Goal: Task Accomplishment & Management: Manage account settings

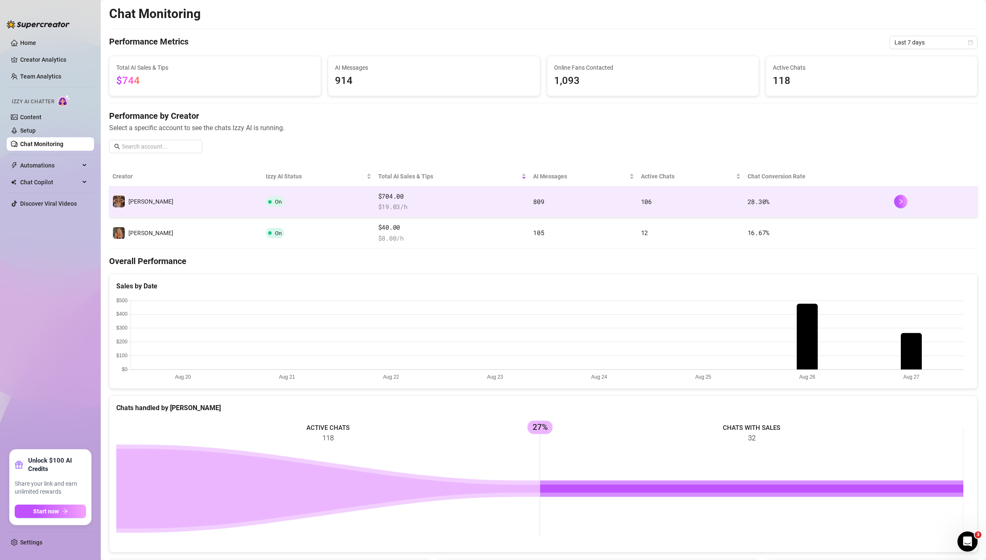
click at [530, 201] on td "809" at bounding box center [583, 201] width 107 height 31
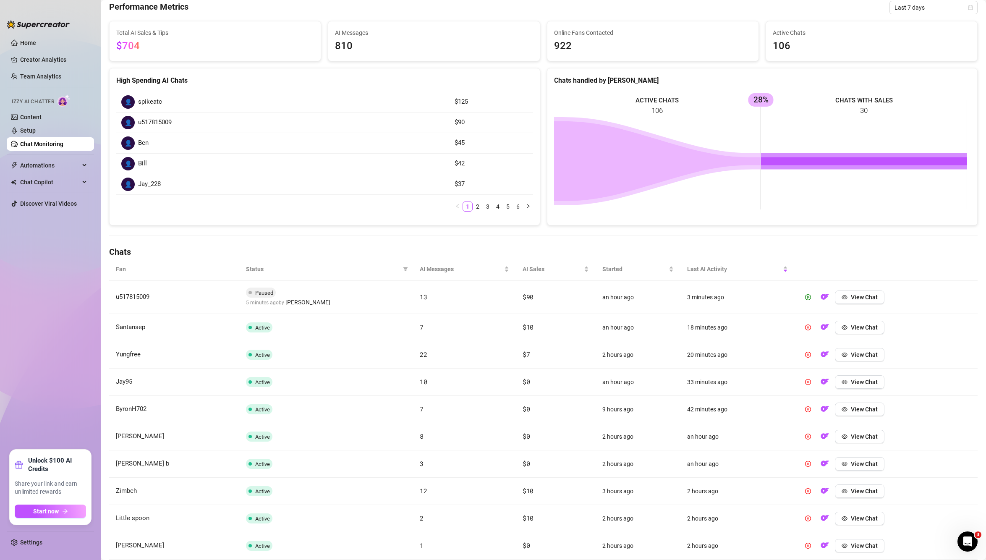
scroll to position [107, 0]
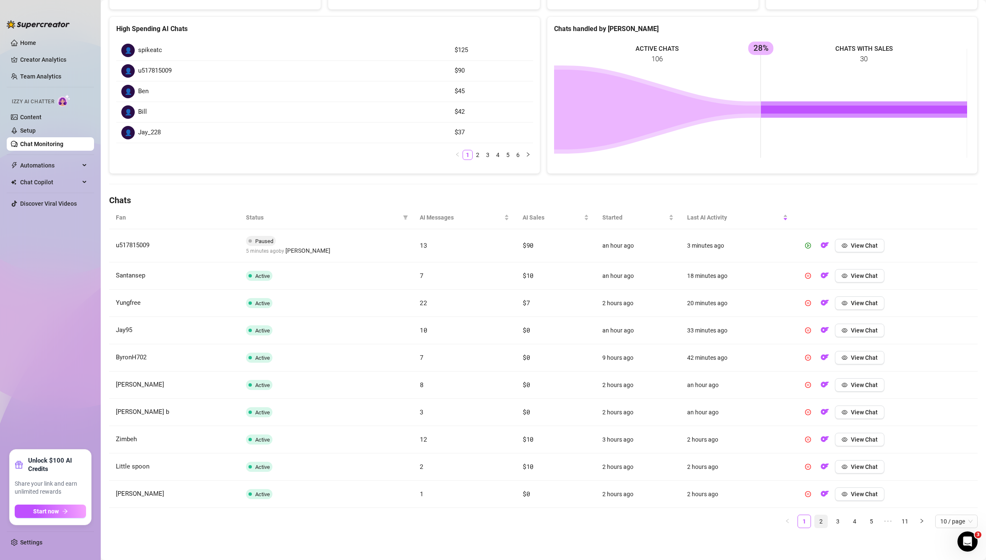
click at [815, 518] on link "2" at bounding box center [821, 521] width 13 height 13
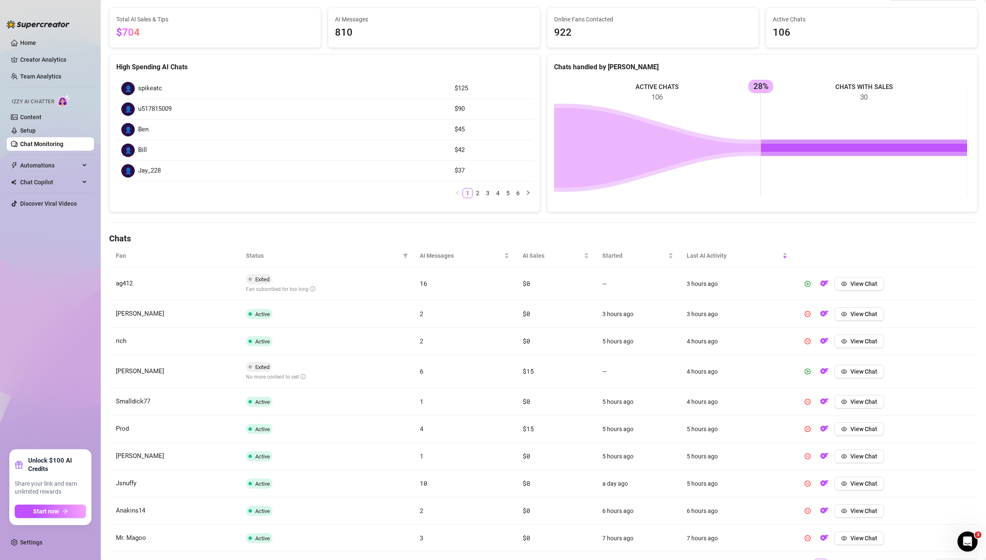
scroll to position [113, 0]
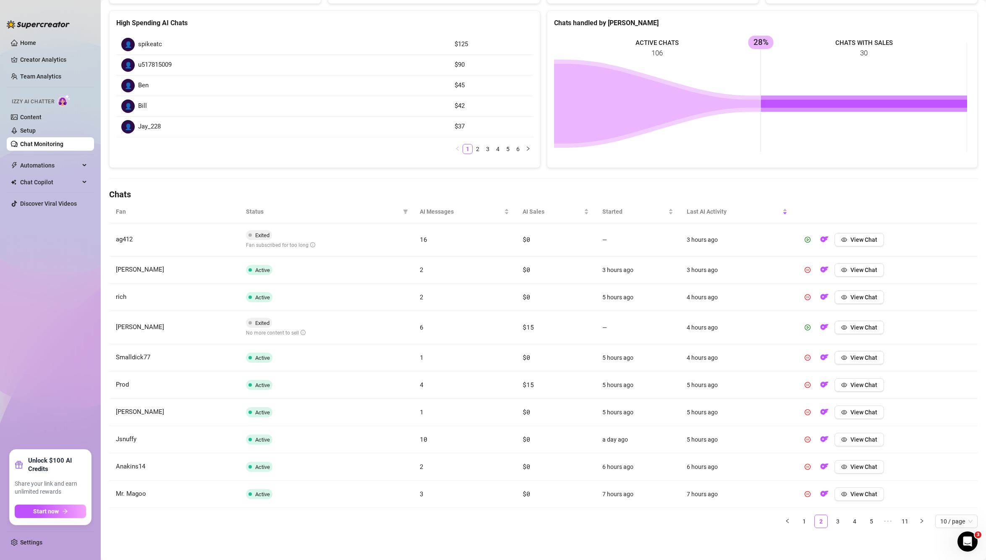
click at [838, 521] on ul "1 2 3 4 5 ••• 11 10 / page" at bounding box center [543, 521] width 869 height 13
click at [832, 518] on link "3" at bounding box center [838, 521] width 13 height 13
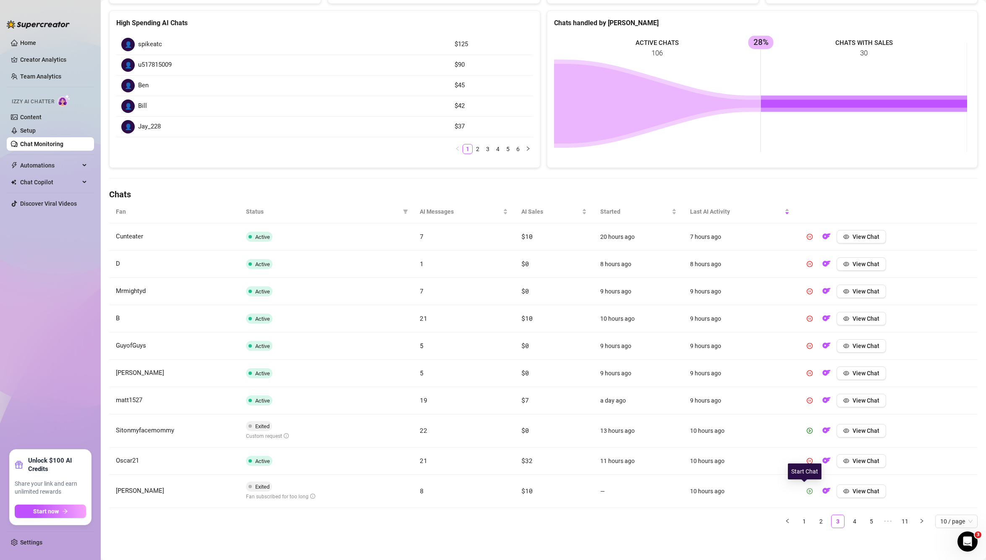
click at [809, 490] on icon "play-circle" at bounding box center [810, 491] width 2 height 3
click at [254, 210] on span "Status" at bounding box center [323, 211] width 154 height 9
click at [919, 523] on icon "right" at bounding box center [921, 520] width 5 height 5
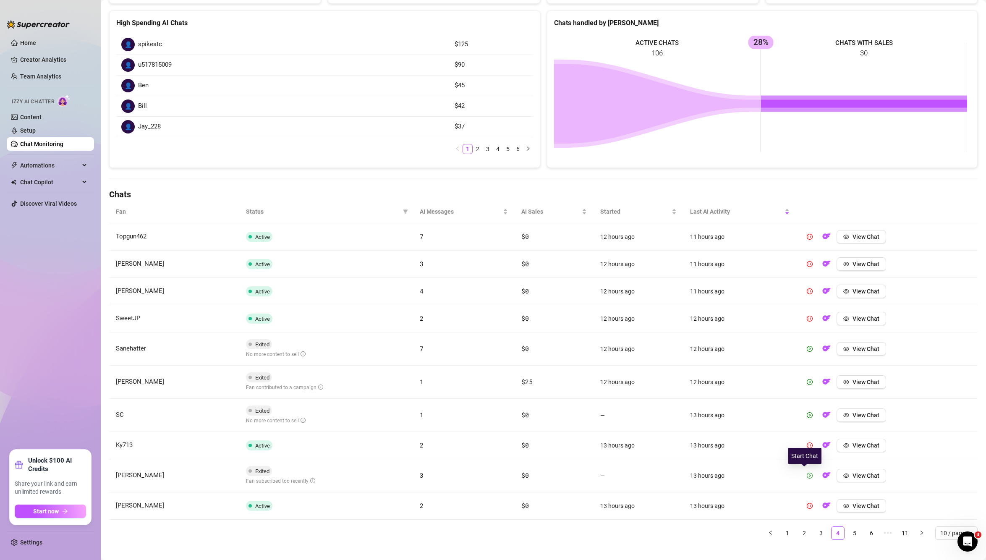
click at [809, 476] on icon "play-circle" at bounding box center [810, 475] width 2 height 3
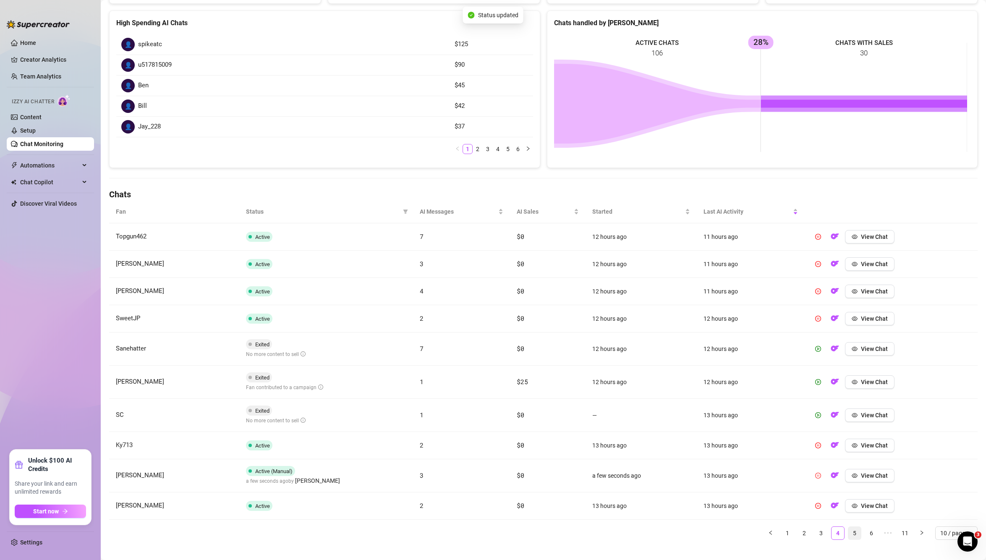
click at [849, 534] on link "5" at bounding box center [854, 533] width 13 height 13
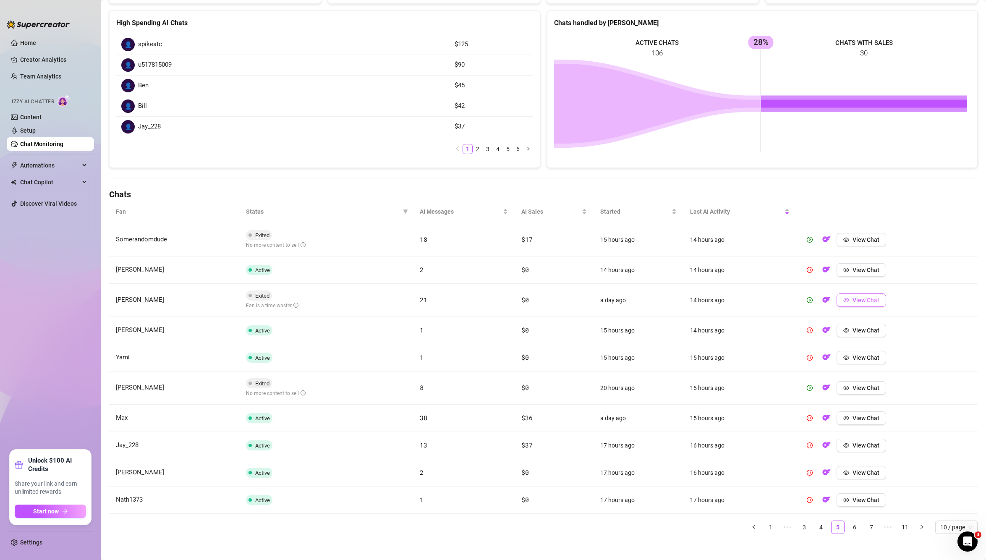
click at [859, 301] on span "View Chat" at bounding box center [866, 300] width 27 height 7
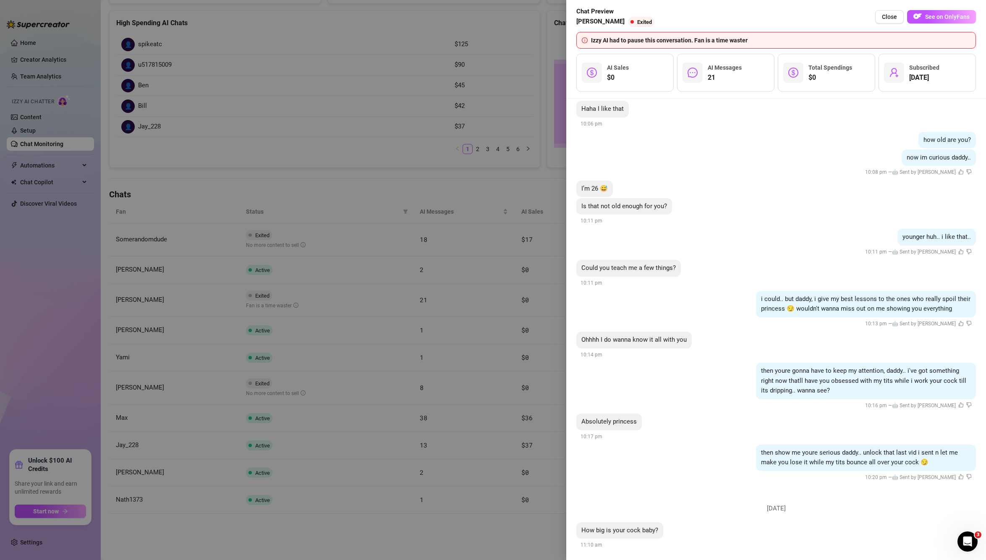
scroll to position [1420, 0]
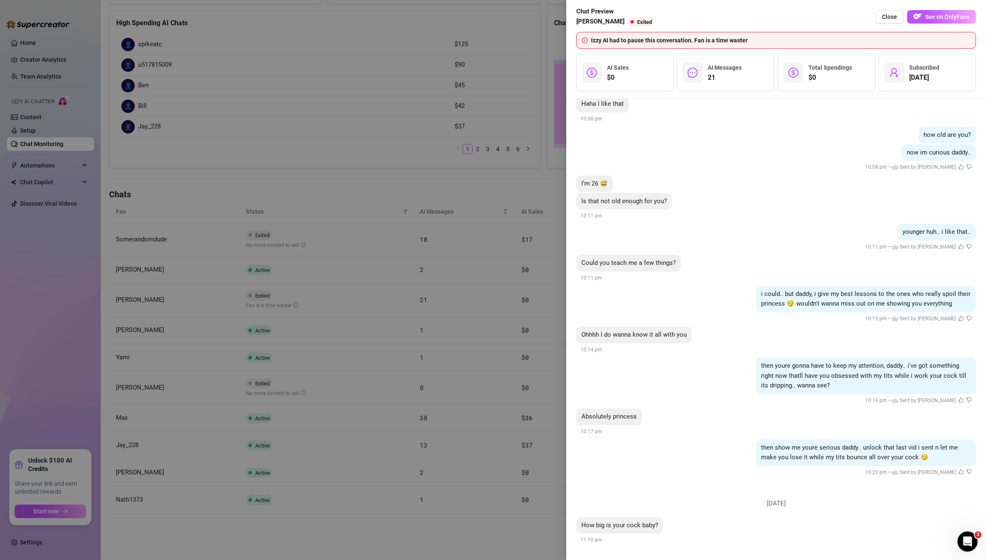
click at [225, 91] on div at bounding box center [493, 280] width 986 height 560
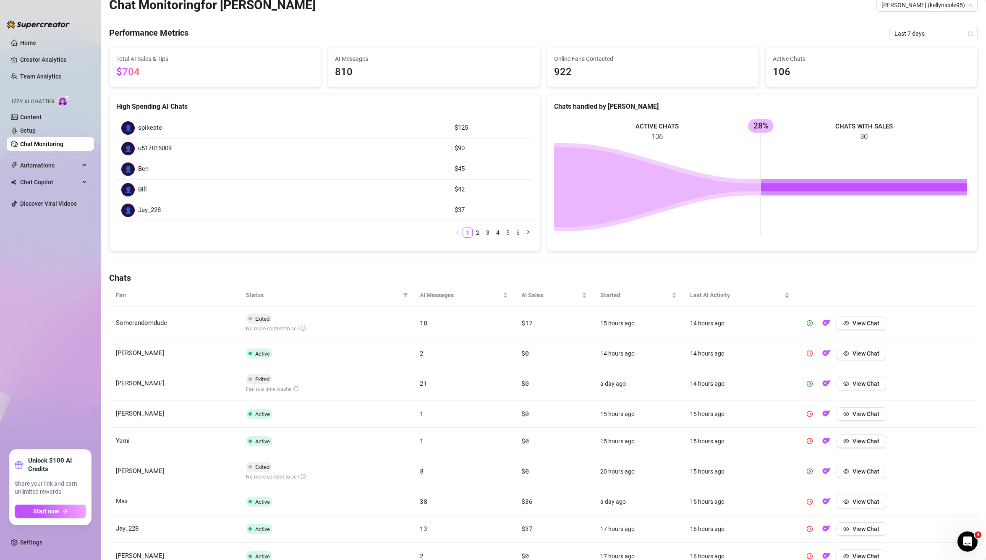
scroll to position [0, 0]
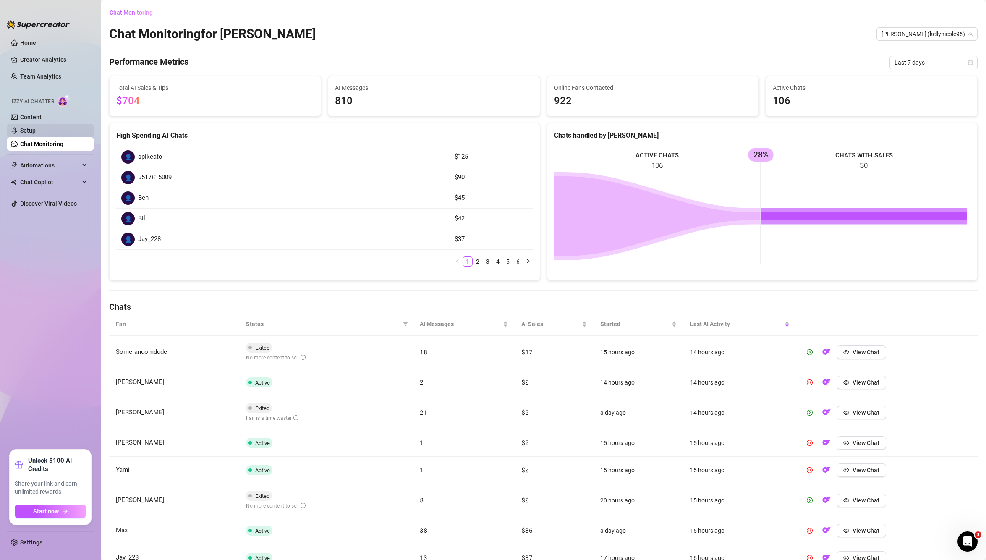
click at [36, 128] on link "Setup" at bounding box center [28, 130] width 16 height 7
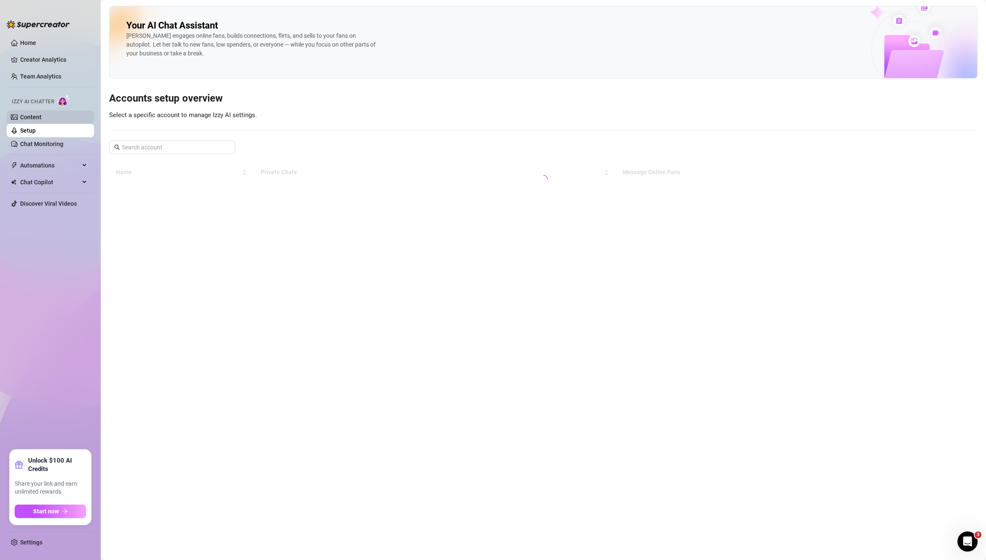
click at [42, 116] on link "Content" at bounding box center [30, 117] width 21 height 7
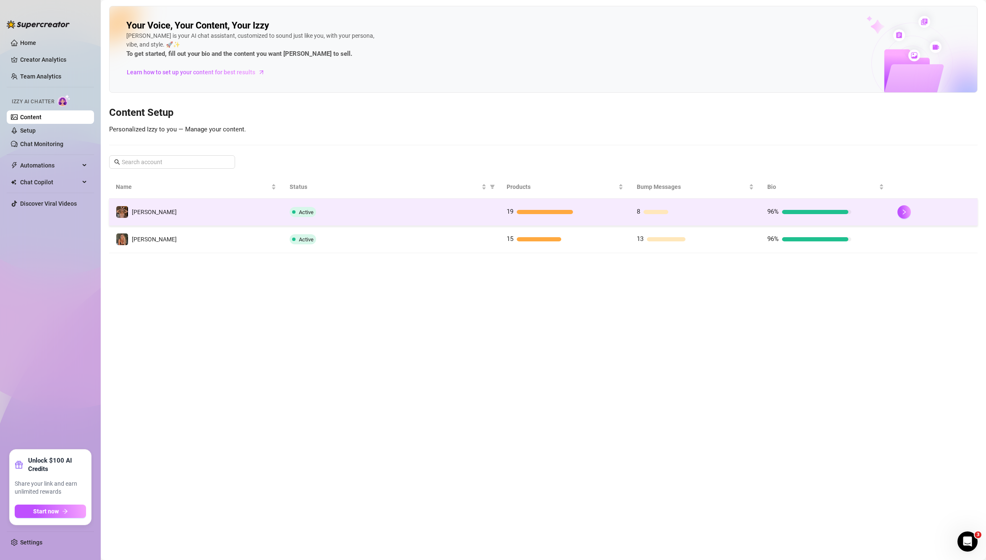
click at [595, 217] on td "19" at bounding box center [565, 212] width 130 height 27
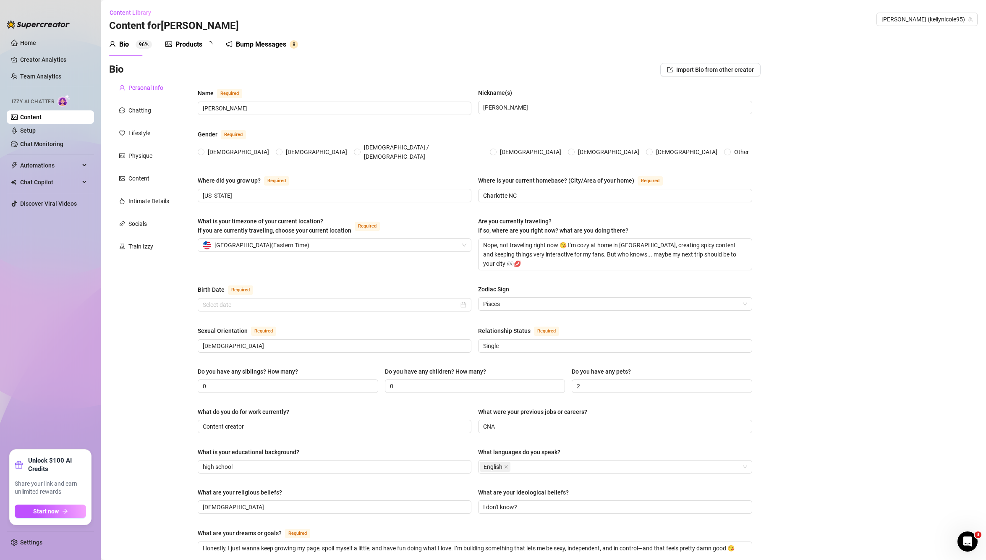
radio input "true"
type input "[DATE]"
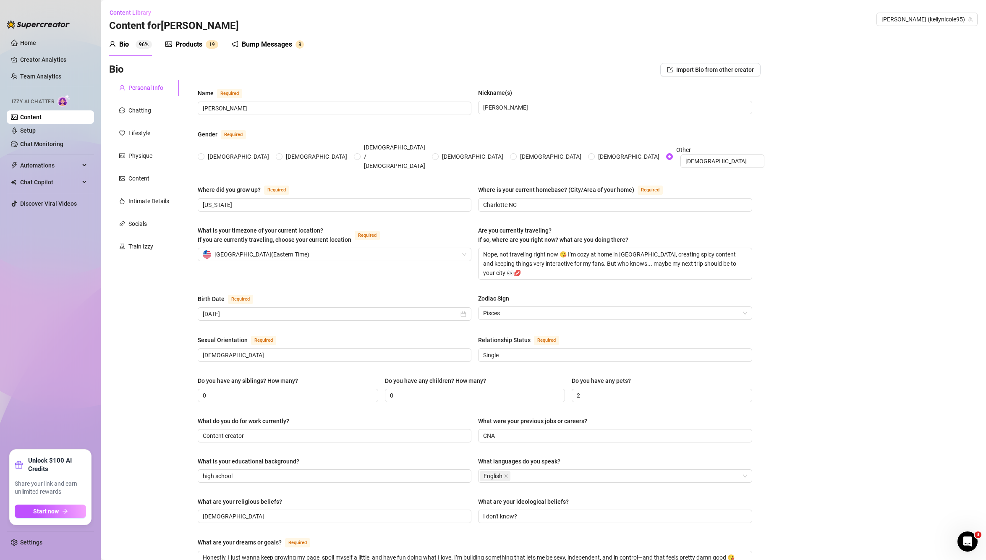
click at [179, 46] on div "Products" at bounding box center [188, 44] width 27 height 10
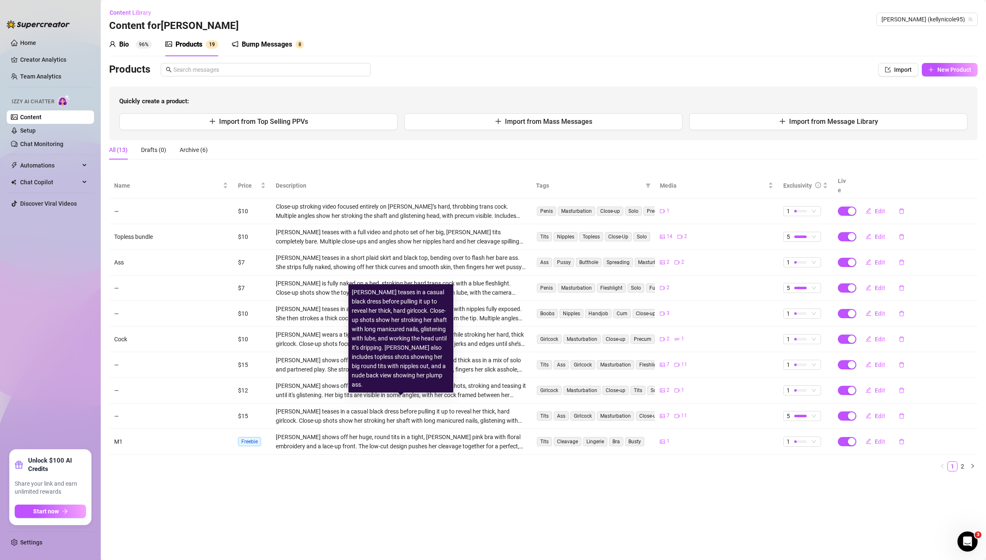
click at [285, 407] on div "[PERSON_NAME] teases in a casual black dress before pulling it up to reveal her…" at bounding box center [401, 416] width 251 height 18
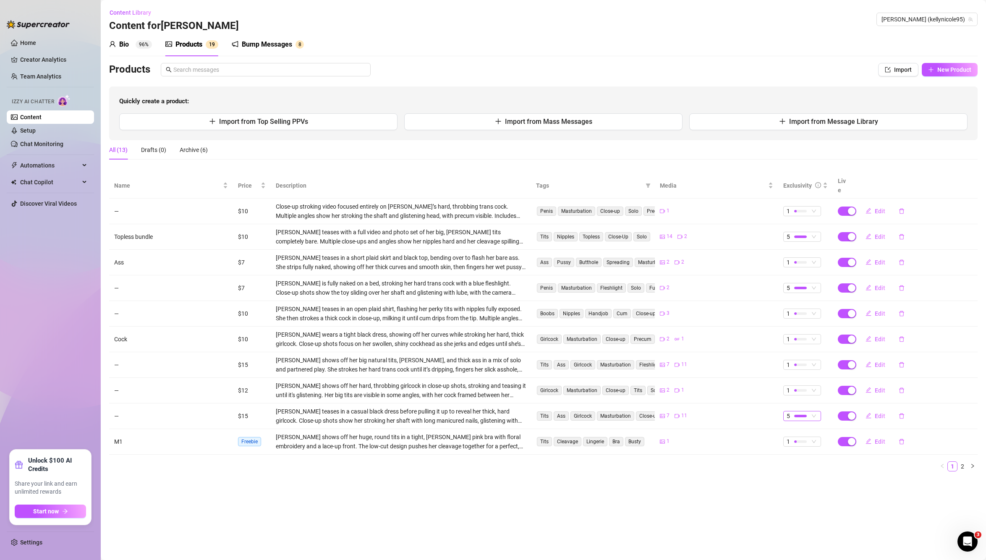
click at [798, 412] on div at bounding box center [800, 416] width 13 height 8
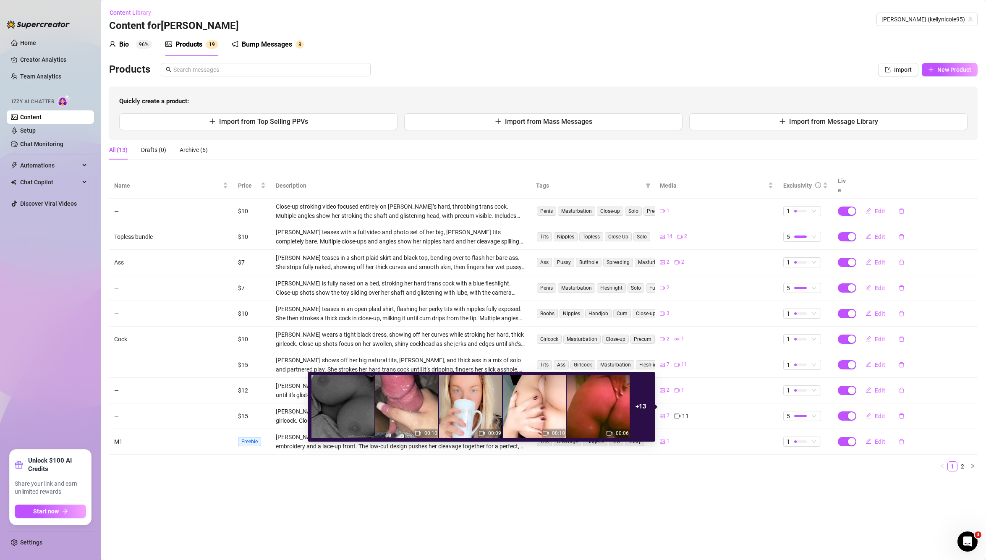
click at [645, 407] on strong "+ 13" at bounding box center [641, 407] width 11 height 8
click at [660, 414] on icon "picture" at bounding box center [662, 416] width 5 height 5
click at [662, 411] on div "7" at bounding box center [665, 415] width 10 height 9
click at [647, 408] on div "+ 13" at bounding box center [641, 406] width 21 height 63
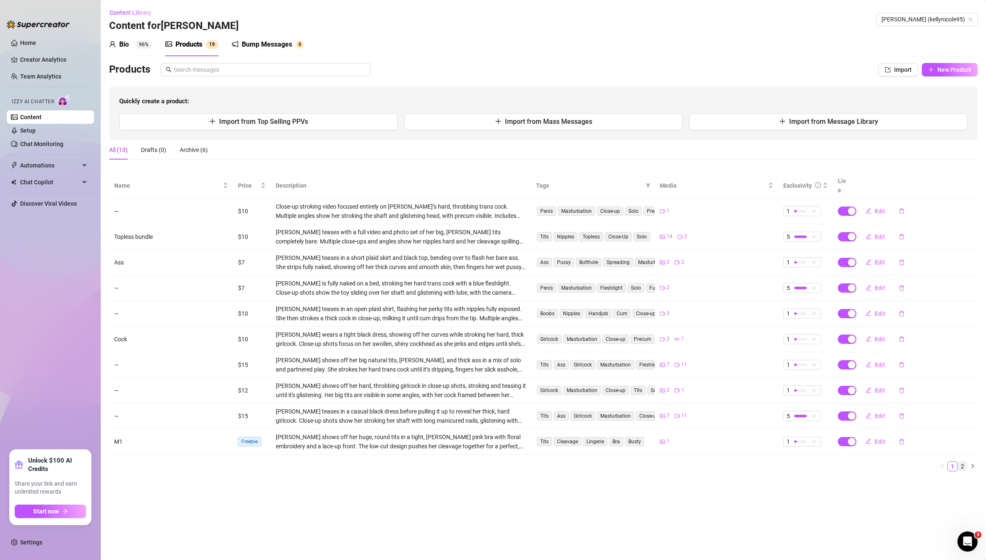
click at [962, 462] on link "2" at bounding box center [962, 466] width 9 height 9
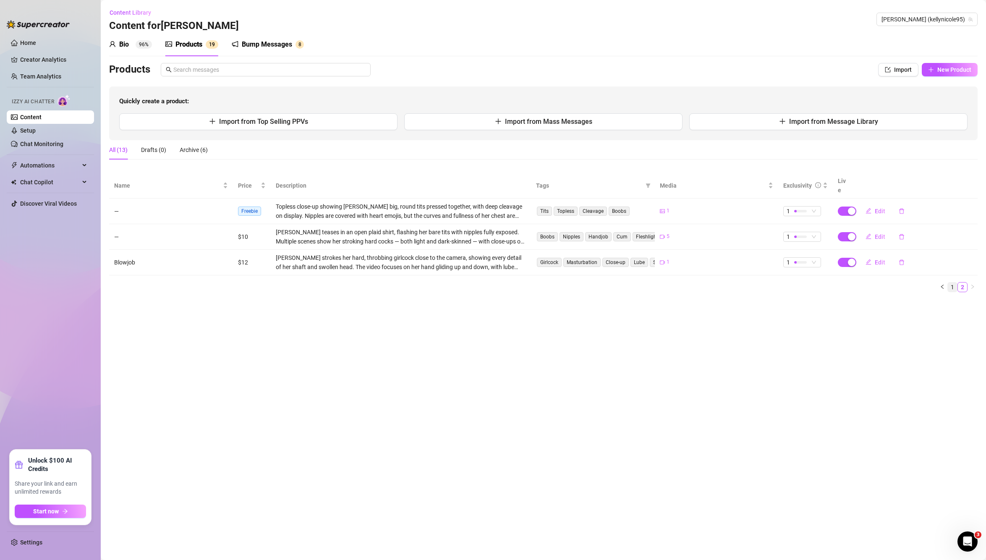
click at [953, 283] on link "1" at bounding box center [952, 287] width 9 height 9
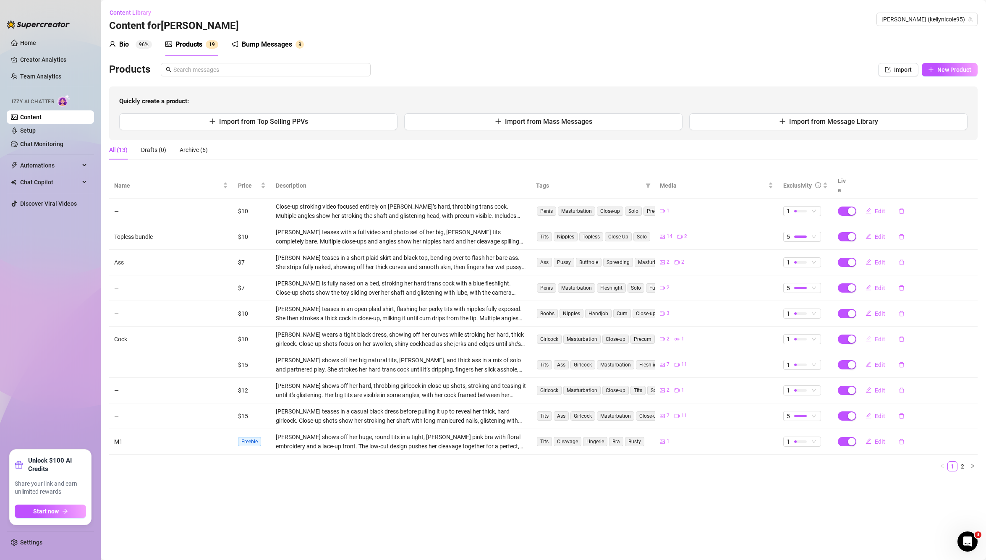
click at [883, 336] on span "Edit" at bounding box center [880, 339] width 10 height 7
type textarea "Type your message here..."
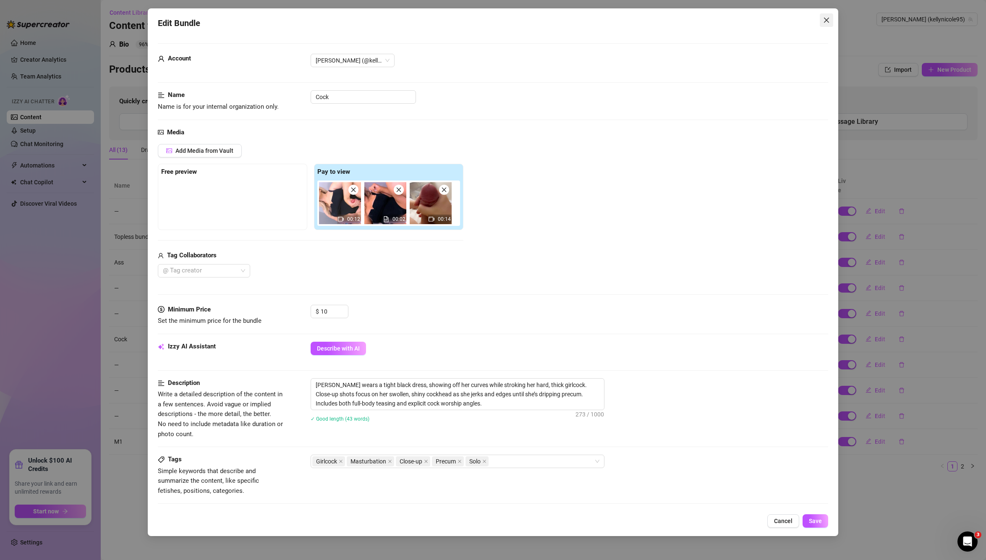
click at [825, 17] on icon "close" at bounding box center [826, 20] width 7 height 7
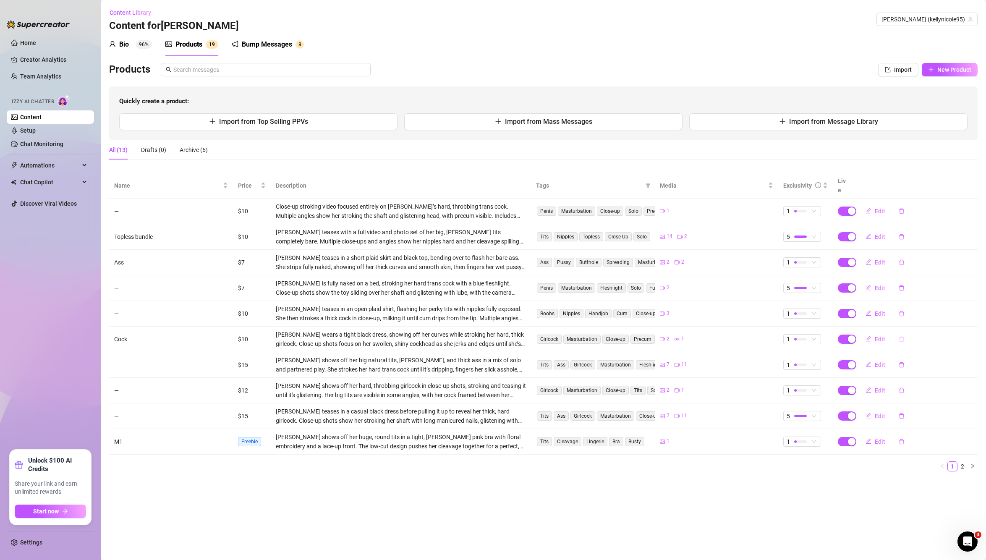
click at [901, 336] on icon "delete" at bounding box center [901, 338] width 5 height 5
click at [957, 311] on span "Yes" at bounding box center [954, 308] width 10 height 7
click at [391, 507] on main "Content Library Content for [PERSON_NAME] (kellynicole95) Bio 96% Products 1 9 …" at bounding box center [543, 280] width 885 height 560
click at [20, 41] on link "Home" at bounding box center [28, 42] width 16 height 7
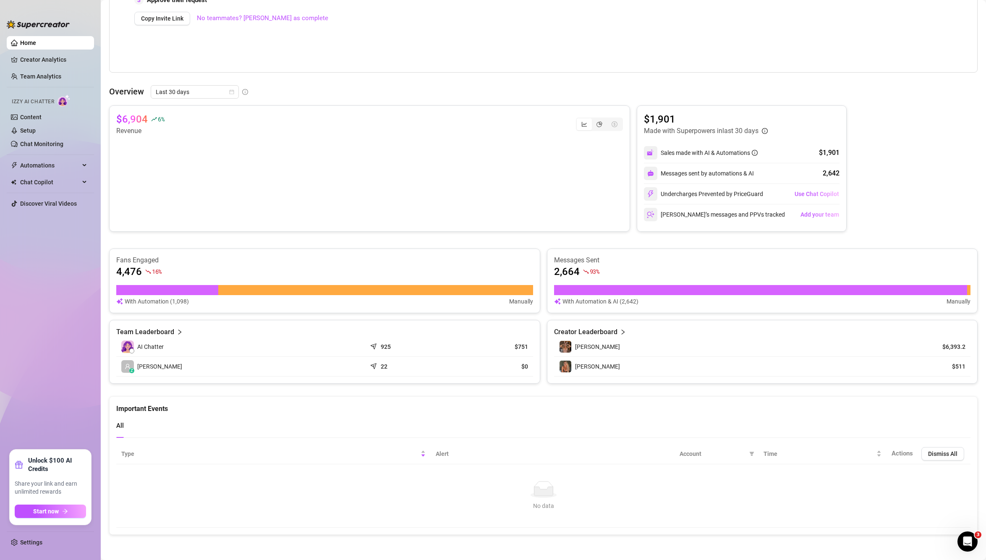
scroll to position [260, 0]
click at [50, 142] on link "Chat Monitoring" at bounding box center [41, 144] width 43 height 7
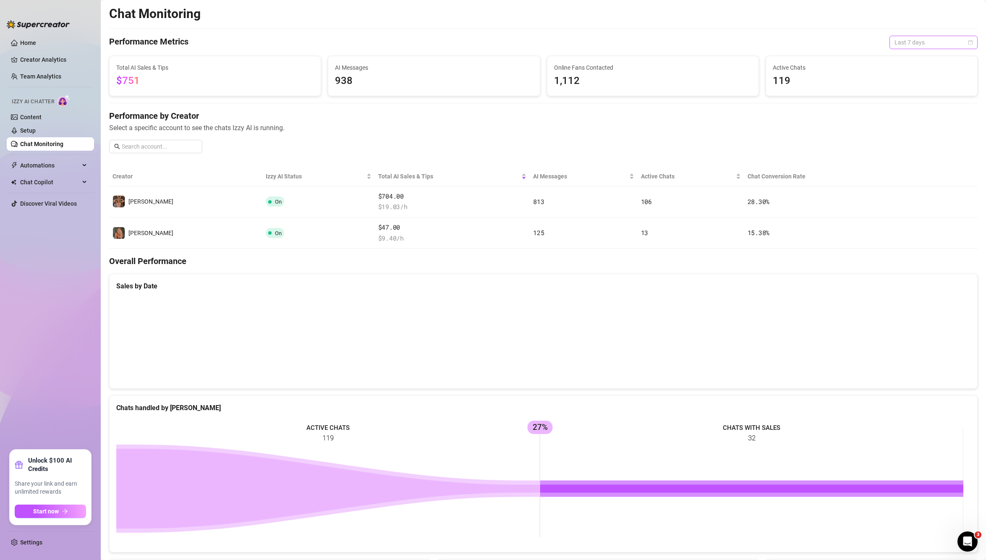
click at [924, 47] on span "Last 7 days" at bounding box center [934, 42] width 78 height 13
click at [917, 63] on div "Last 24 hours" at bounding box center [926, 59] width 75 height 9
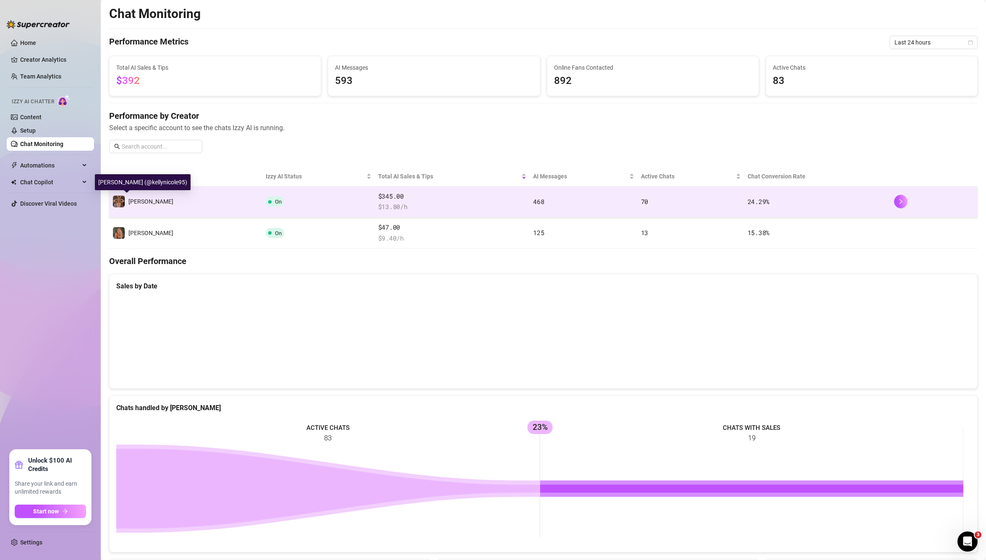
click at [132, 202] on span "[PERSON_NAME]" at bounding box center [150, 201] width 45 height 7
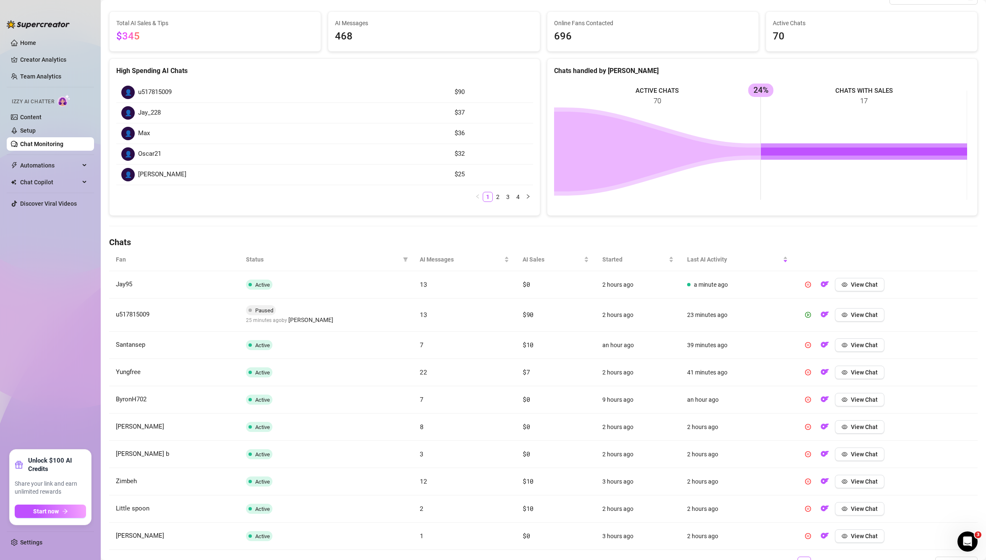
scroll to position [107, 0]
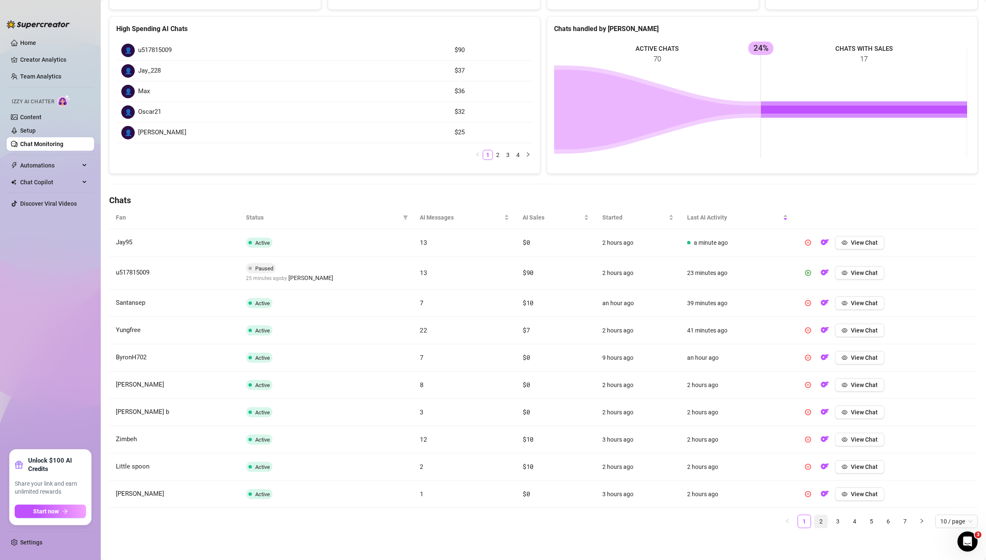
click at [815, 526] on link "2" at bounding box center [821, 521] width 13 height 13
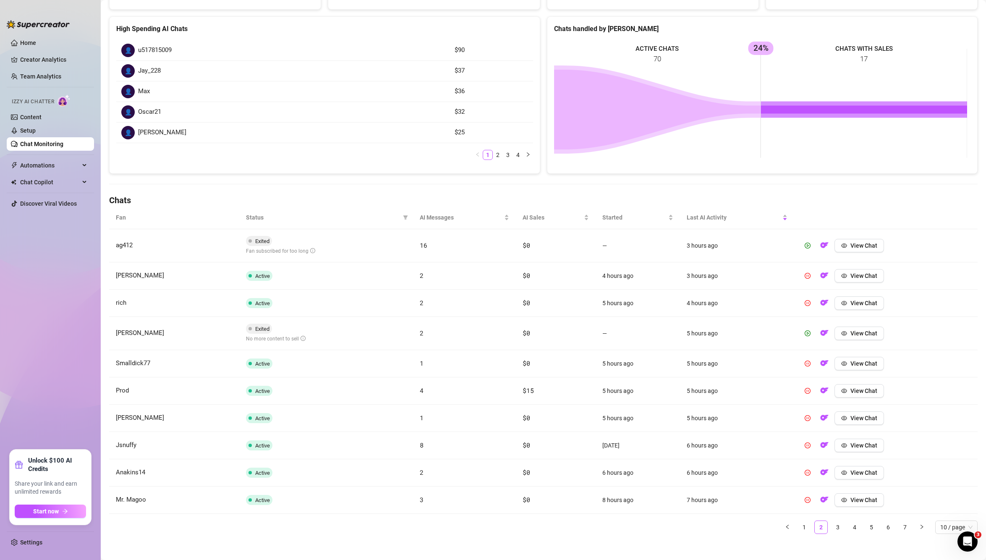
click at [257, 217] on span "Status" at bounding box center [323, 217] width 154 height 9
click at [780, 220] on div "Last AI Activity" at bounding box center [737, 217] width 101 height 9
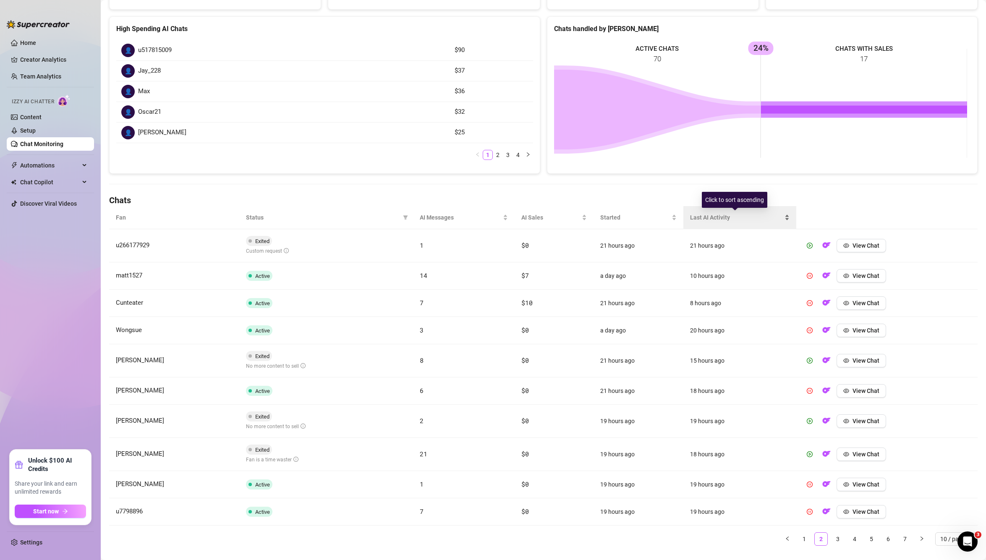
click at [780, 220] on div "Last AI Activity" at bounding box center [739, 217] width 99 height 9
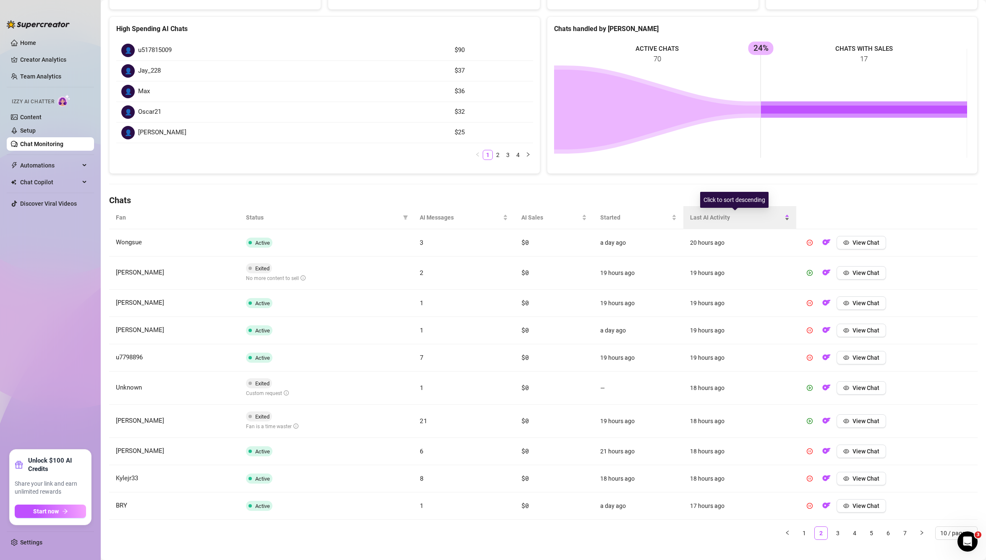
click at [780, 220] on div "Last AI Activity" at bounding box center [739, 217] width 99 height 9
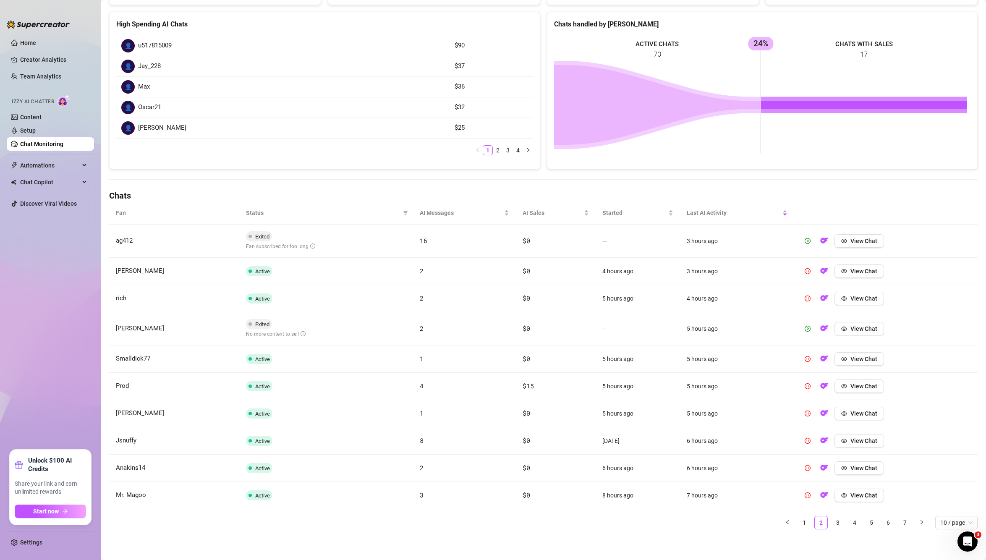
scroll to position [113, 0]
click at [798, 523] on link "1" at bounding box center [804, 521] width 13 height 13
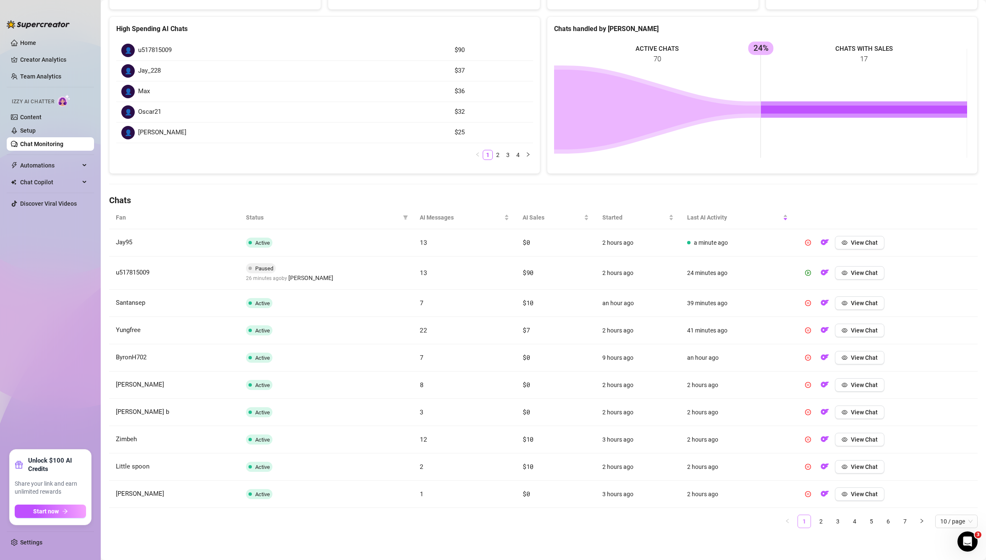
scroll to position [107, 0]
click at [819, 517] on link "2" at bounding box center [821, 521] width 13 height 13
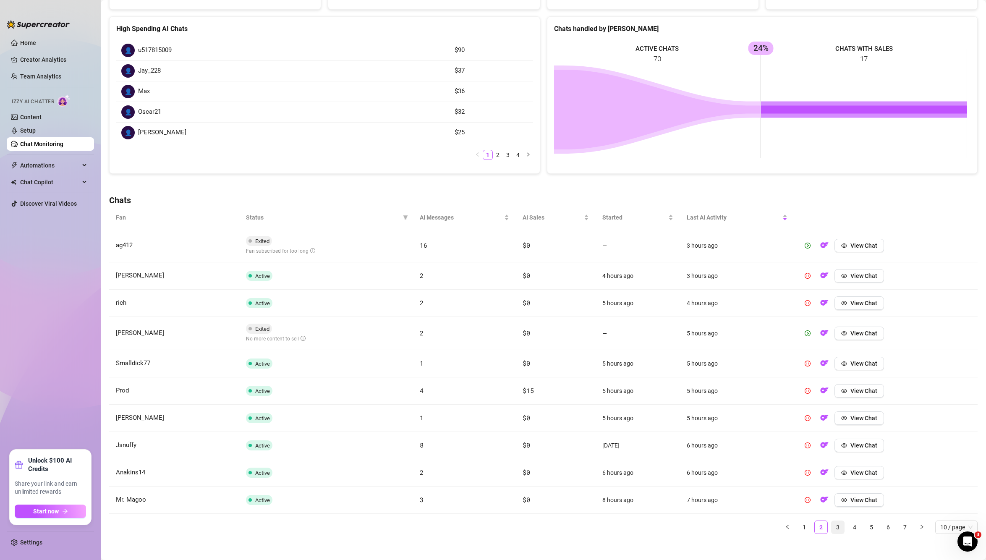
click at [832, 523] on link "3" at bounding box center [838, 527] width 13 height 13
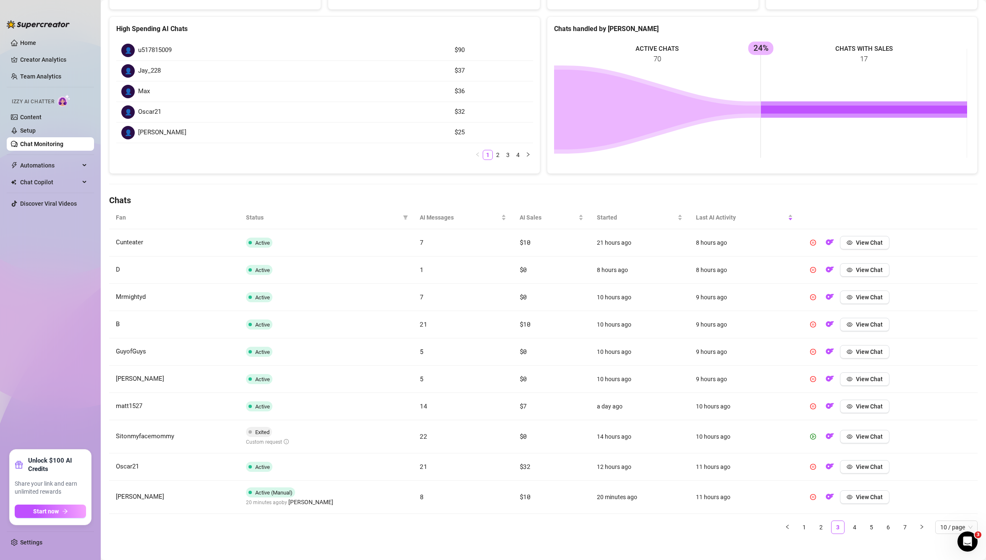
click at [838, 527] on ul "1 2 3 4 5 6 7 10 / page" at bounding box center [543, 527] width 869 height 13
click at [852, 529] on link "4" at bounding box center [854, 527] width 13 height 13
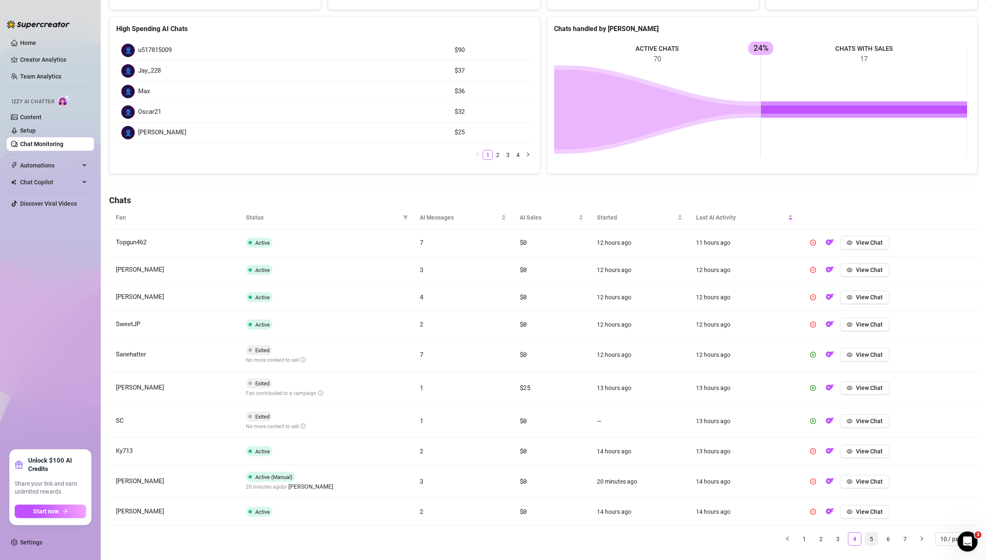
click at [865, 534] on link "5" at bounding box center [871, 539] width 13 height 13
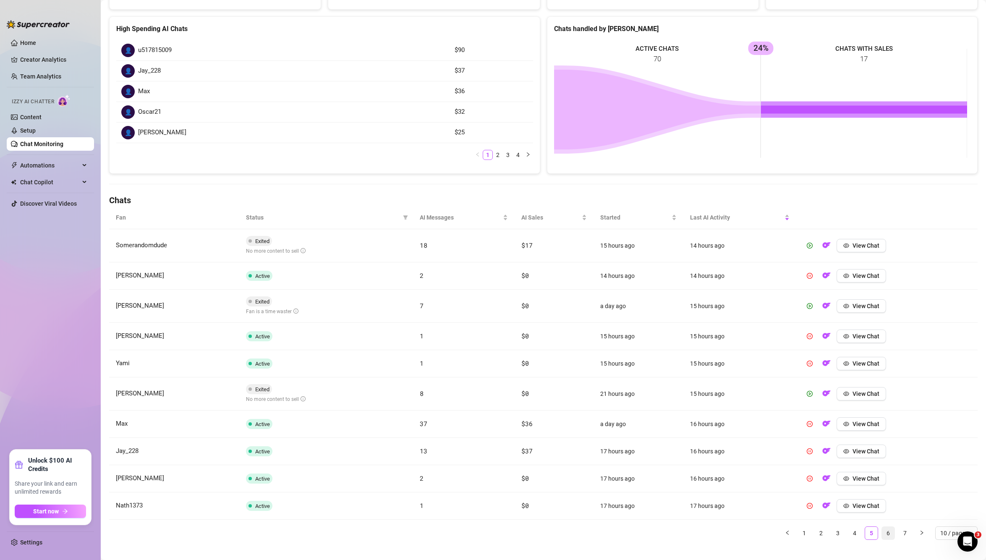
click at [883, 532] on link "6" at bounding box center [888, 533] width 13 height 13
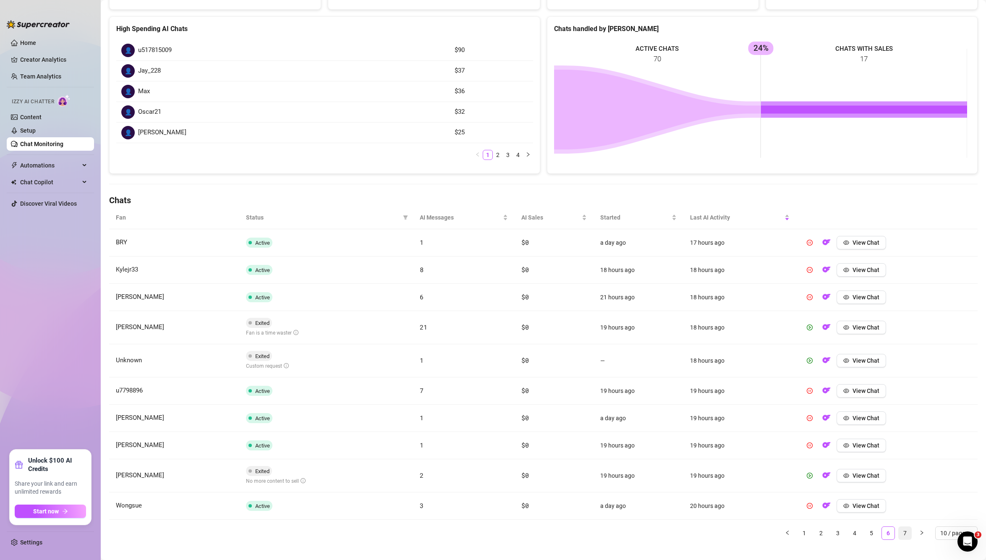
click at [899, 538] on link "7" at bounding box center [905, 533] width 13 height 13
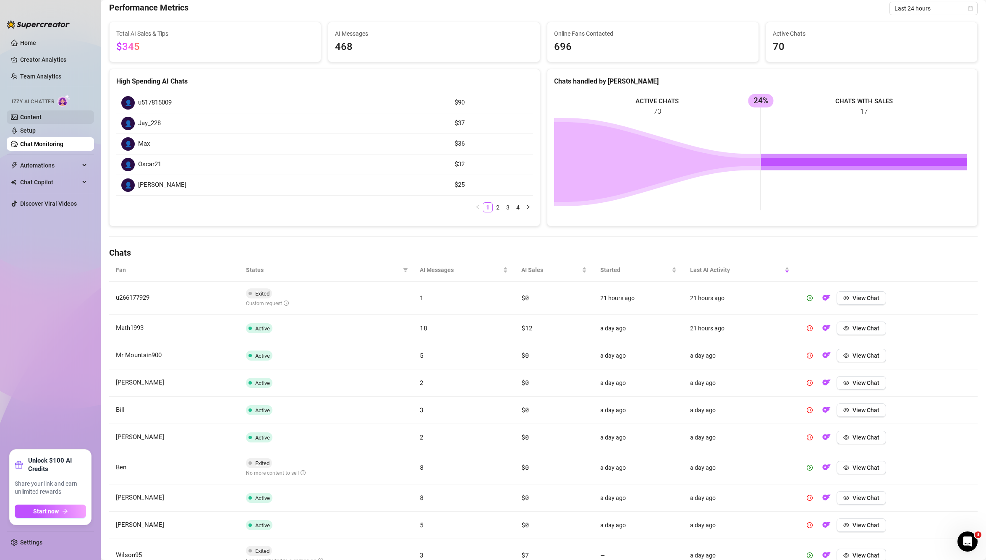
scroll to position [0, 0]
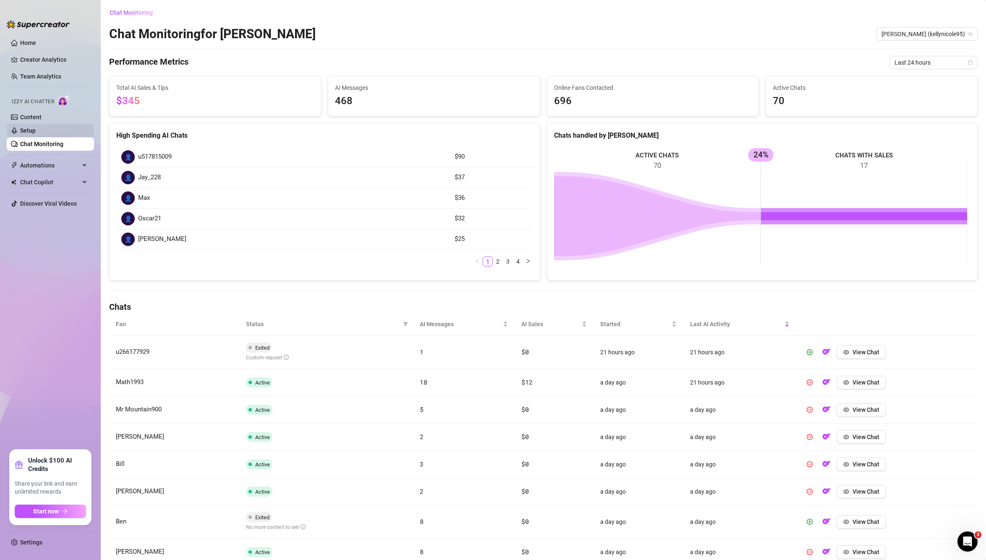
click at [30, 129] on link "Setup" at bounding box center [28, 130] width 16 height 7
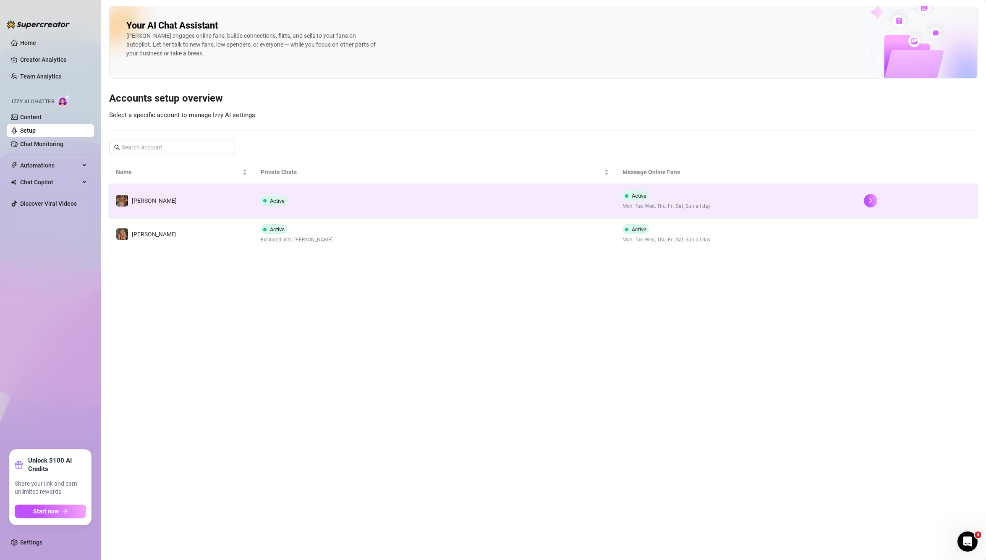
click at [442, 192] on td "Active" at bounding box center [435, 201] width 362 height 34
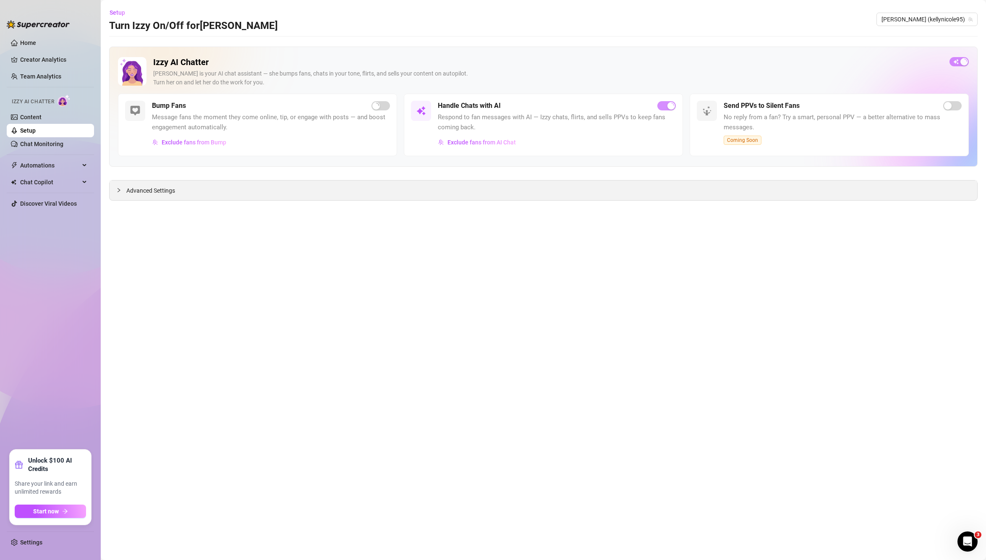
click at [362, 191] on div "Advanced Settings" at bounding box center [544, 191] width 868 height 20
click at [297, 194] on div "Advanced Settings" at bounding box center [544, 191] width 868 height 20
click at [141, 192] on span "Advanced Settings" at bounding box center [150, 190] width 49 height 9
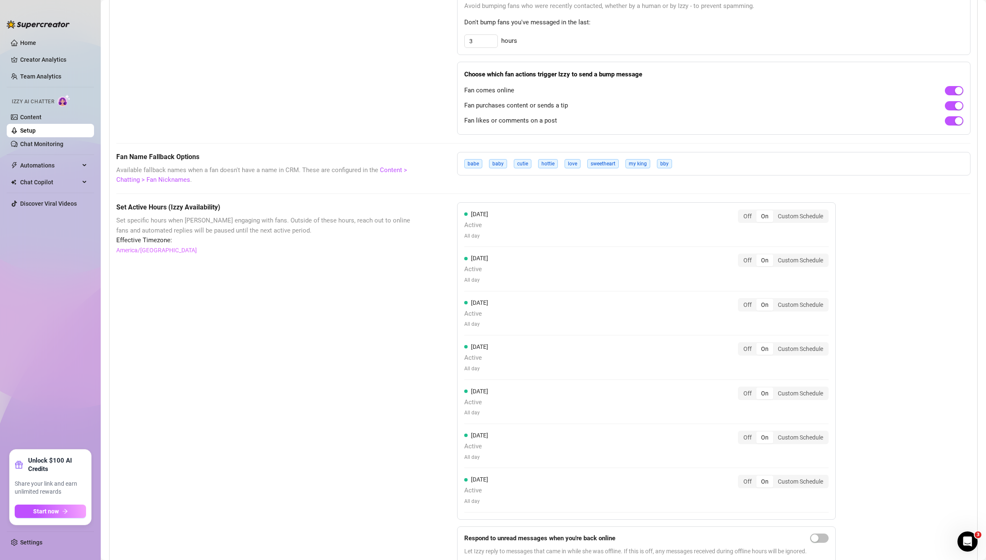
scroll to position [545, 0]
